Goal: Transaction & Acquisition: Purchase product/service

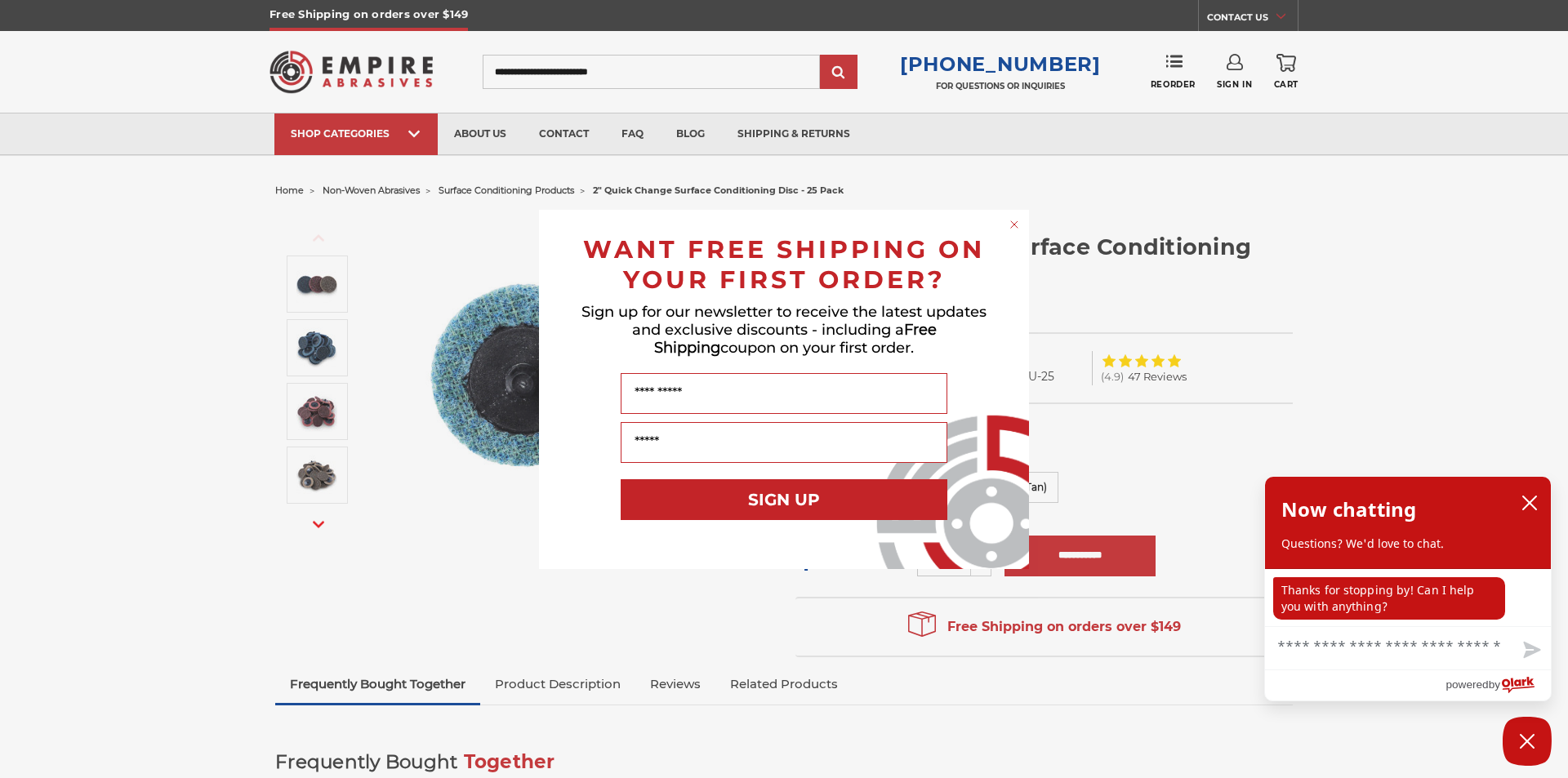
click at [1015, 225] on icon "Close dialog" at bounding box center [1015, 225] width 7 height 7
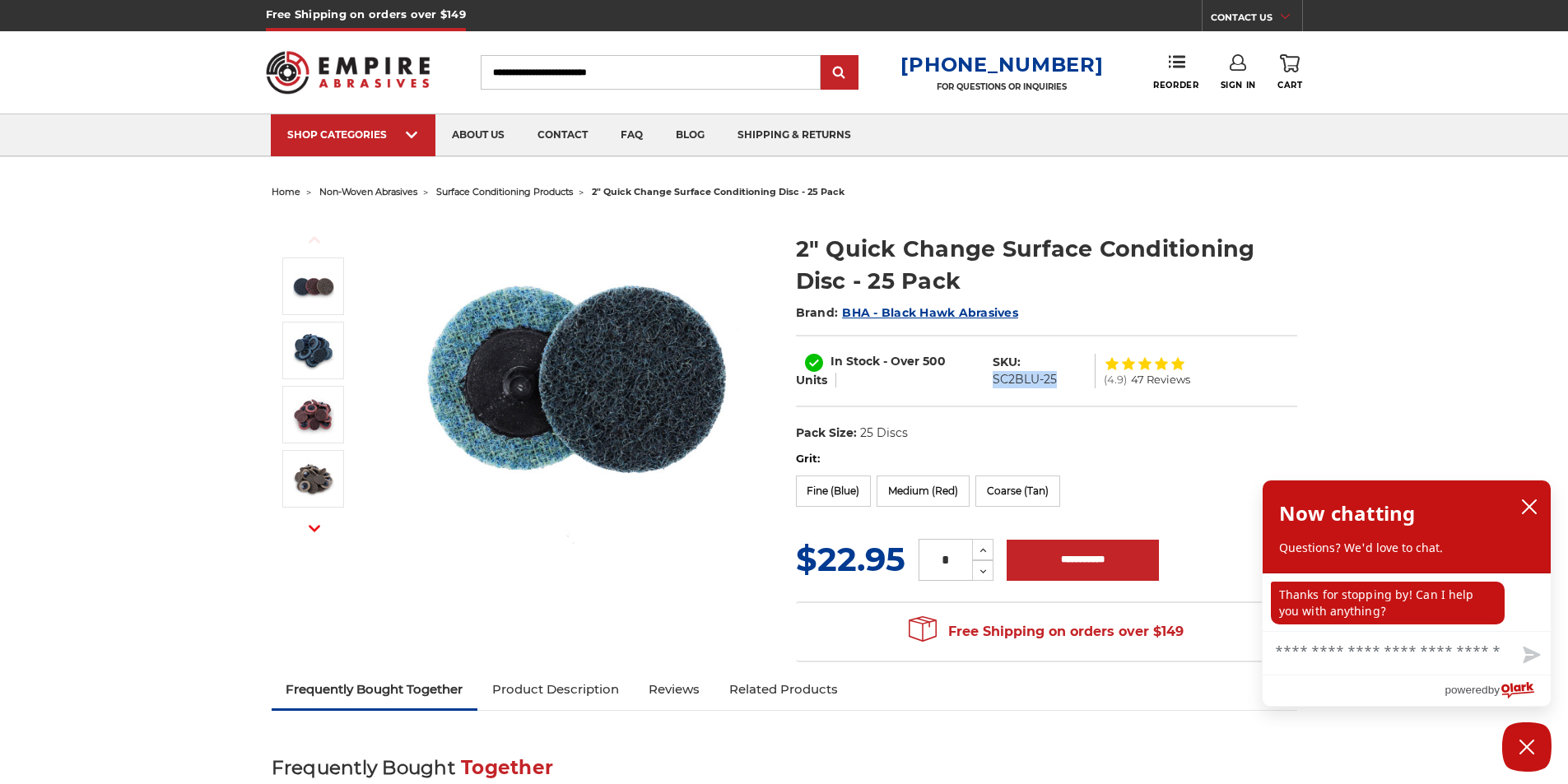
drag, startPoint x: 994, startPoint y: 378, endPoint x: 1055, endPoint y: 382, distance: 61.1
click at [1055, 382] on dd "SC2BLU-25" at bounding box center [1025, 380] width 65 height 18
copy dd "SC2BLU-25"
